Goal: Information Seeking & Learning: Learn about a topic

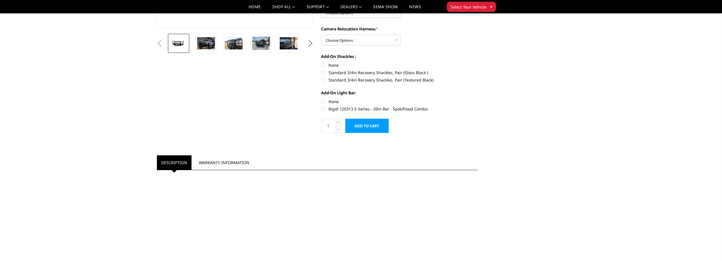
scroll to position [170, 0]
click at [170, 164] on link "Description" at bounding box center [174, 163] width 35 height 14
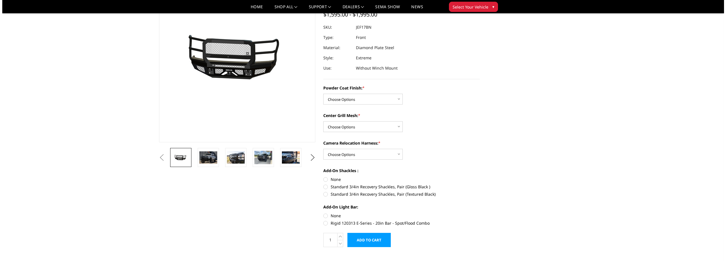
scroll to position [0, 0]
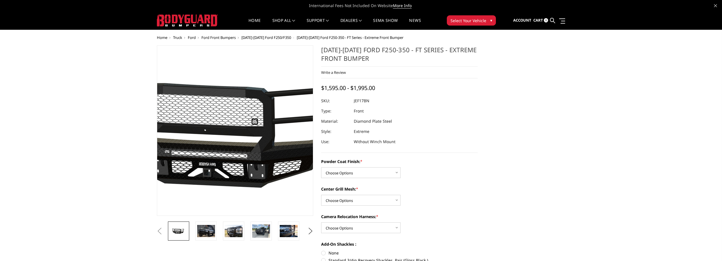
click at [242, 138] on img at bounding box center [228, 130] width 363 height 173
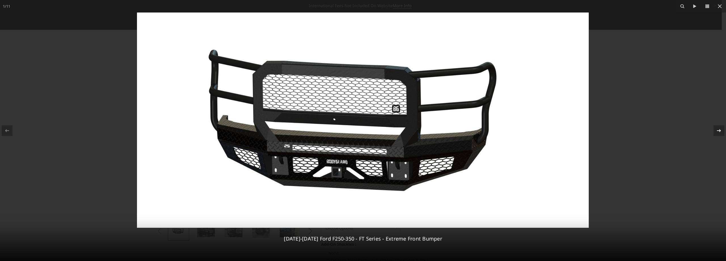
click at [718, 131] on icon at bounding box center [719, 130] width 7 height 7
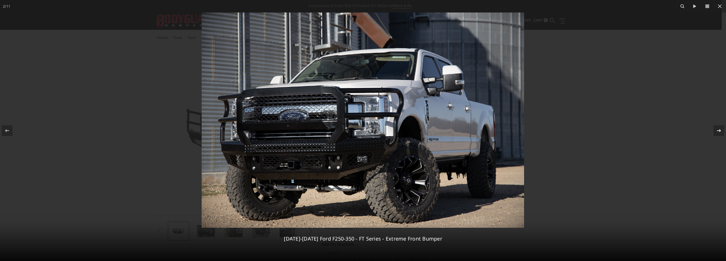
click at [718, 131] on icon at bounding box center [719, 130] width 7 height 7
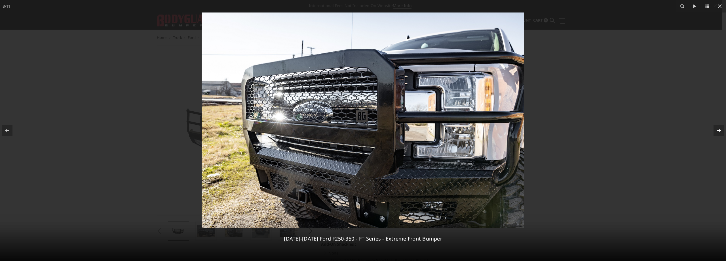
click at [718, 131] on icon at bounding box center [719, 130] width 7 height 7
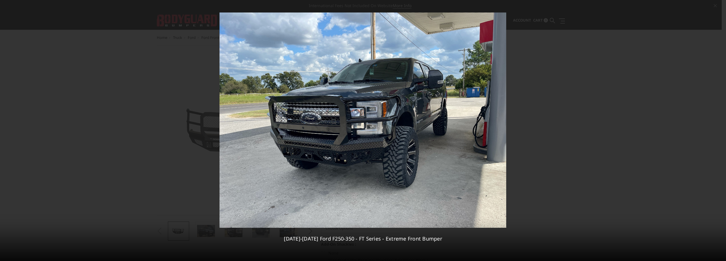
click at [718, 131] on div "4 / [PHONE_NUMBER][DATE][DATE] Ford F250-350 - FT Series - Extreme Front Bumper" at bounding box center [363, 130] width 726 height 261
click at [696, 7] on icon at bounding box center [695, 6] width 7 height 7
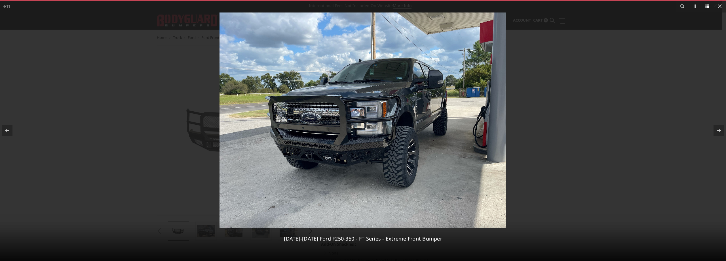
click at [708, 5] on icon at bounding box center [707, 6] width 7 height 7
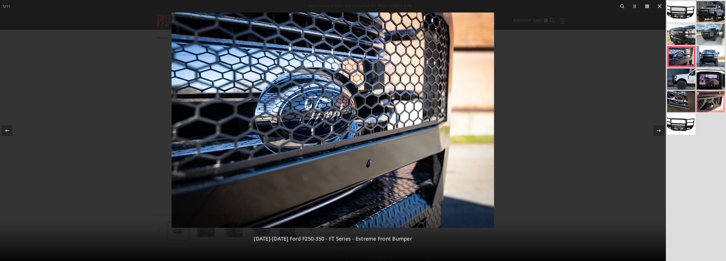
click at [709, 100] on link at bounding box center [711, 101] width 28 height 21
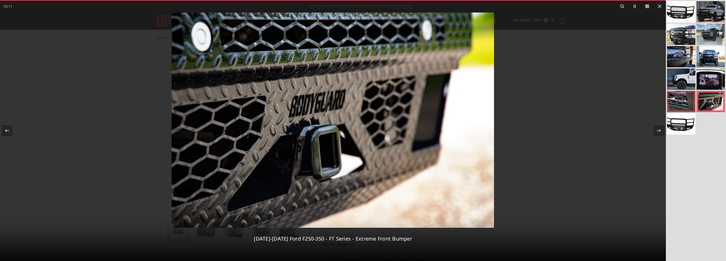
click at [668, 98] on link at bounding box center [681, 101] width 28 height 21
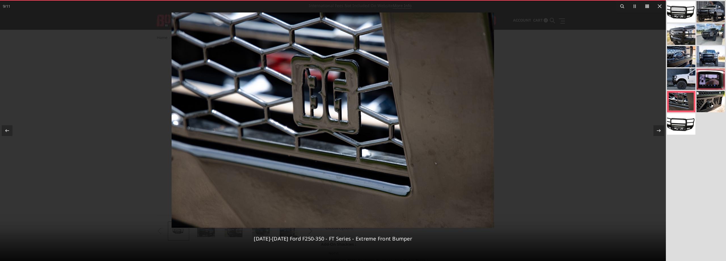
click at [709, 77] on link at bounding box center [711, 78] width 28 height 21
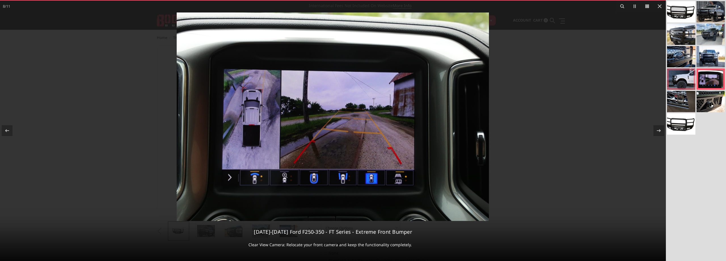
click at [682, 81] on link at bounding box center [681, 78] width 28 height 21
click at [676, 79] on link at bounding box center [681, 78] width 28 height 21
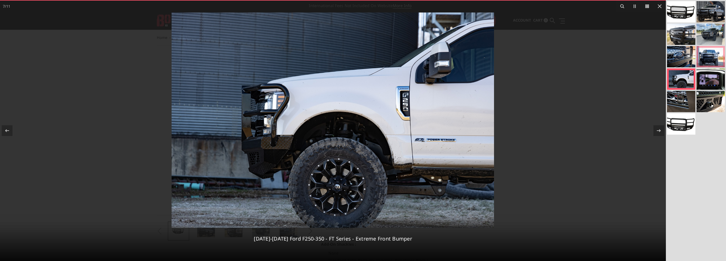
click at [707, 60] on link at bounding box center [711, 56] width 28 height 21
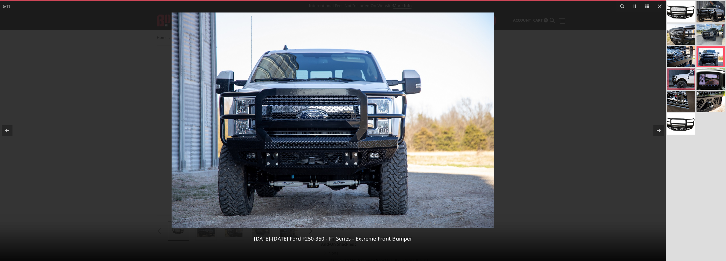
click at [682, 81] on link at bounding box center [681, 78] width 28 height 21
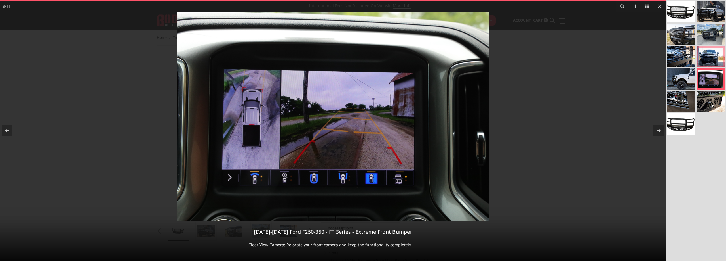
click at [708, 55] on link at bounding box center [711, 56] width 28 height 21
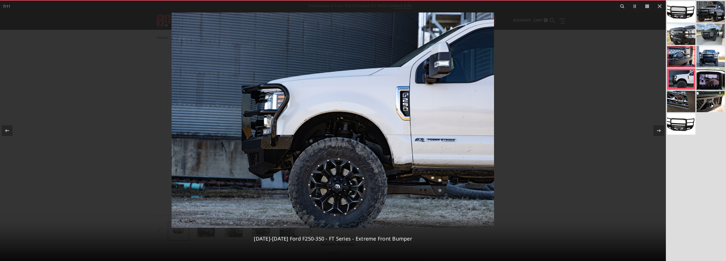
click at [683, 53] on link at bounding box center [681, 56] width 28 height 21
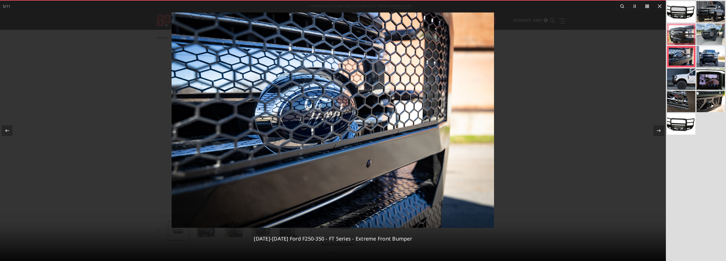
click at [683, 32] on link at bounding box center [681, 34] width 28 height 21
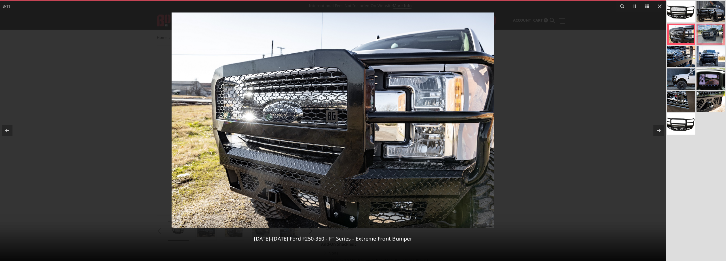
click at [716, 32] on link at bounding box center [711, 34] width 28 height 21
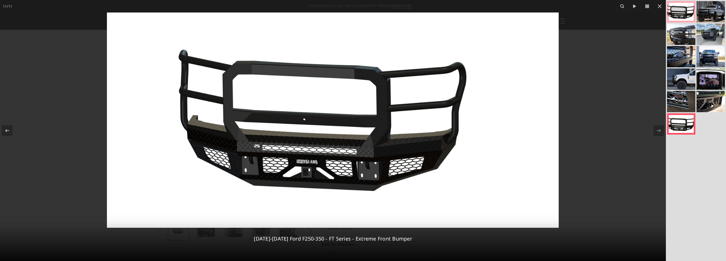
click at [685, 7] on link at bounding box center [681, 11] width 28 height 21
